Goal: Task Accomplishment & Management: Use online tool/utility

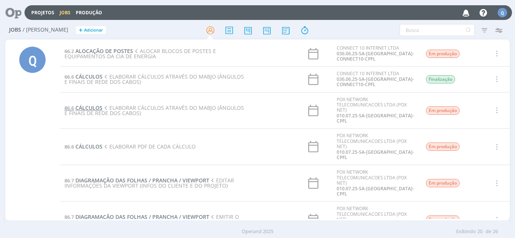
click at [99, 107] on span "CÁLCULOS" at bounding box center [88, 107] width 27 height 7
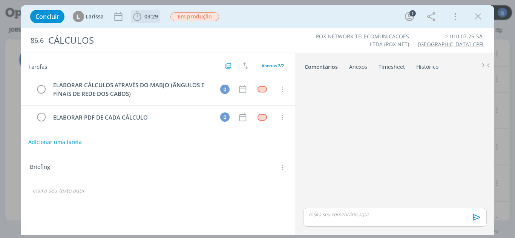
click at [150, 19] on span "03:29" at bounding box center [151, 16] width 14 height 7
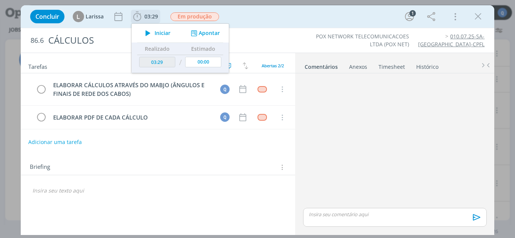
click at [168, 31] on span "Iniciar" at bounding box center [162, 33] width 16 height 5
click at [215, 35] on button "Apontar" at bounding box center [204, 33] width 31 height 8
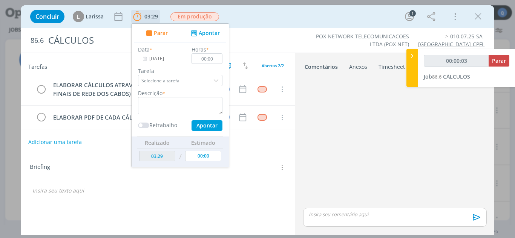
click at [213, 82] on div "dialog" at bounding box center [216, 80] width 11 height 11
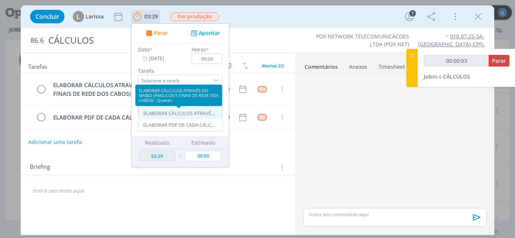
type input "00:00:04"
click at [205, 115] on div "ELABORAR CÁLCULOS ATRAVÉS DO MABJO (ÂNGULOS E FINAIS DE REDE DOS CABOS) - Queren" at bounding box center [179, 114] width 72 height 6
type input "ELABORAR CÁLCULOS ATRAVÉS DO MABJO (ÂNGULOS E FINAIS DE REDE DOS CABOS)"
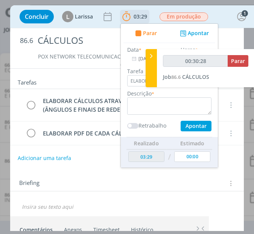
type input "00:31:28"
